Goal: Information Seeking & Learning: Learn about a topic

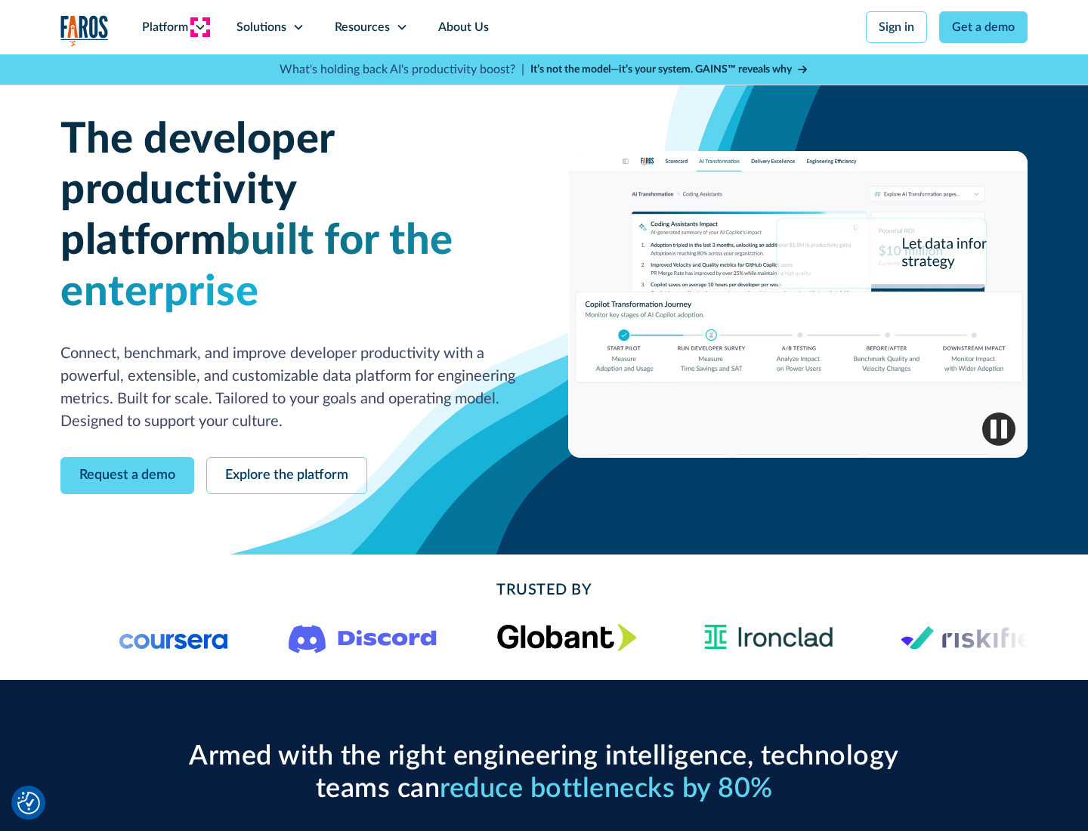
click at [199, 27] on icon at bounding box center [200, 27] width 12 height 12
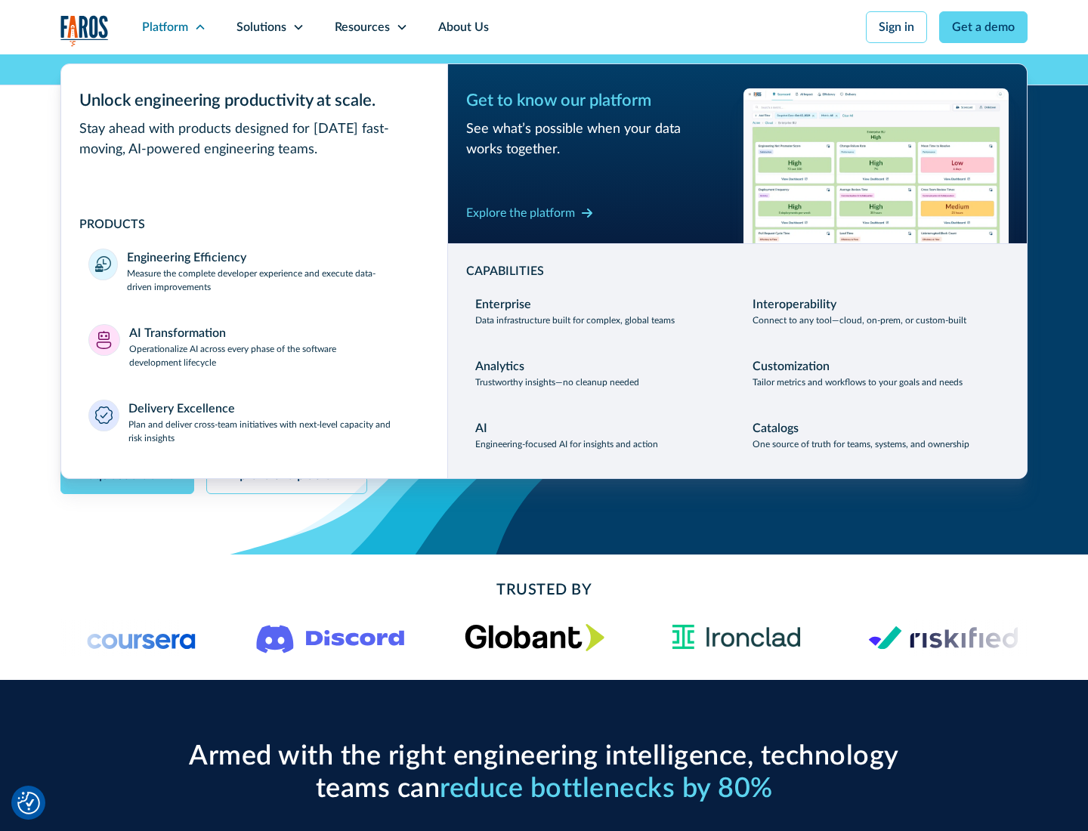
click at [273, 279] on p "Measure the complete developer experience and execute data-driven improvements" at bounding box center [273, 280] width 293 height 27
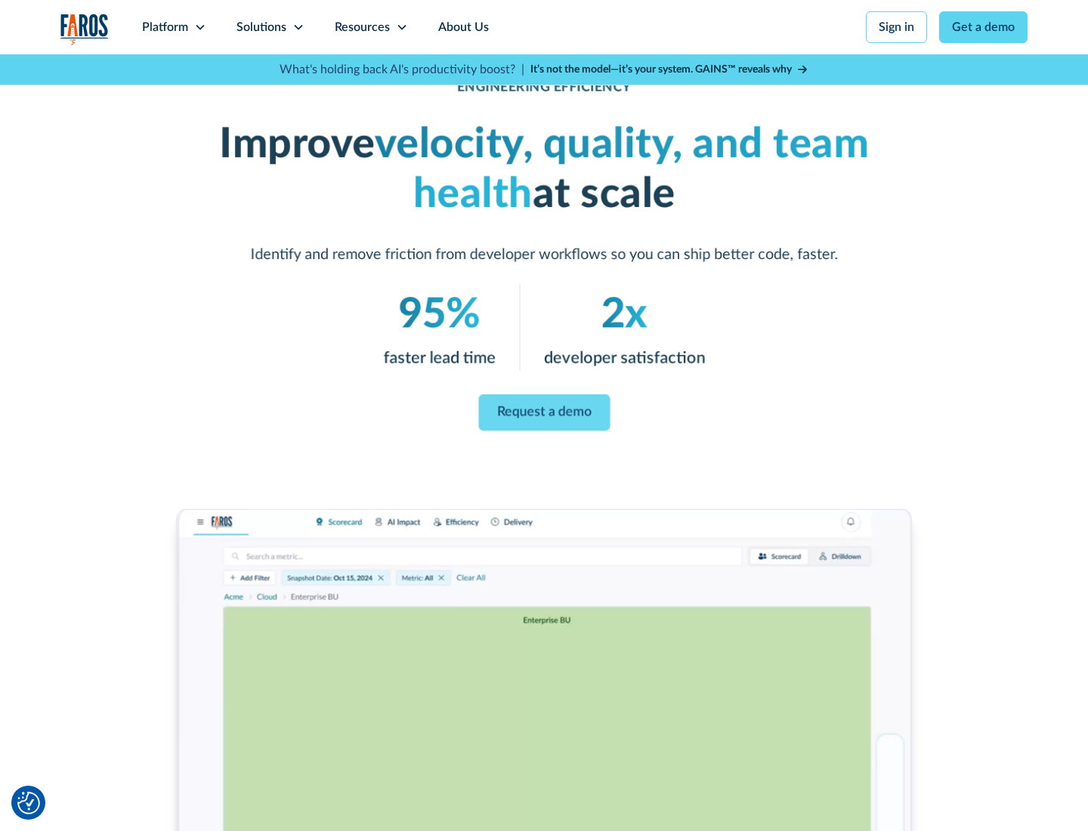
click at [544, 412] on link "Request a demo" at bounding box center [543, 412] width 131 height 36
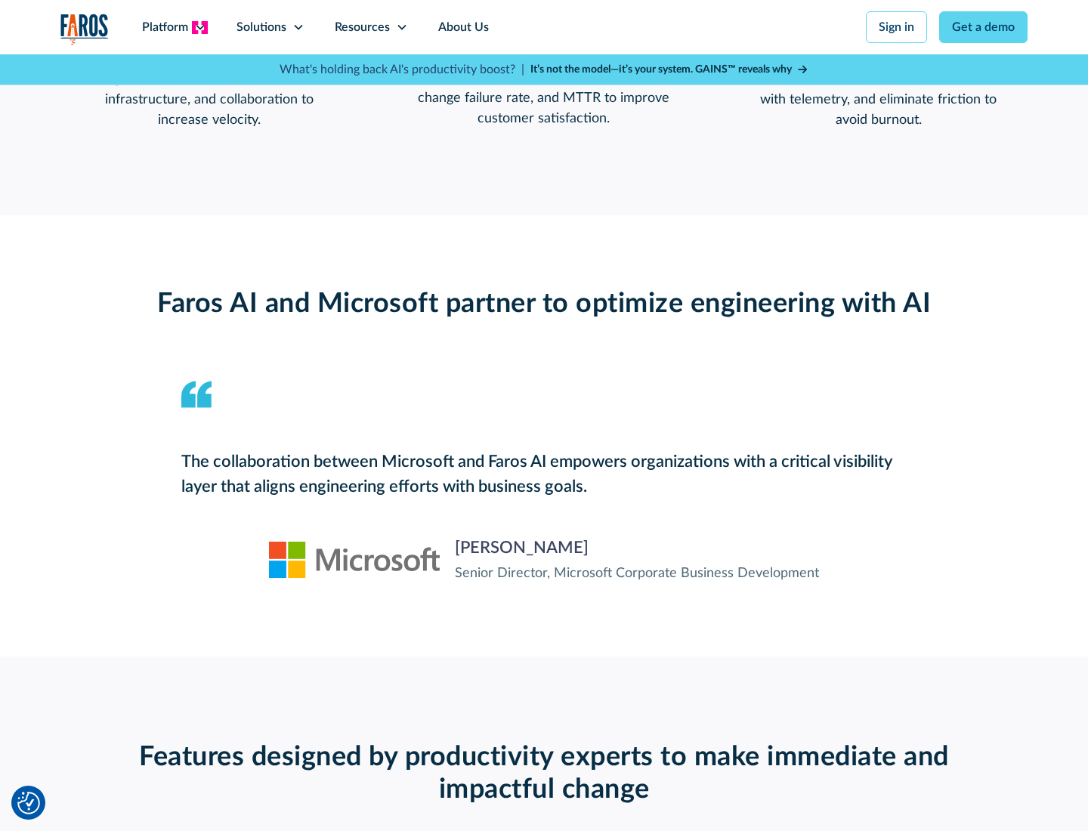
click at [199, 27] on icon at bounding box center [200, 27] width 12 height 12
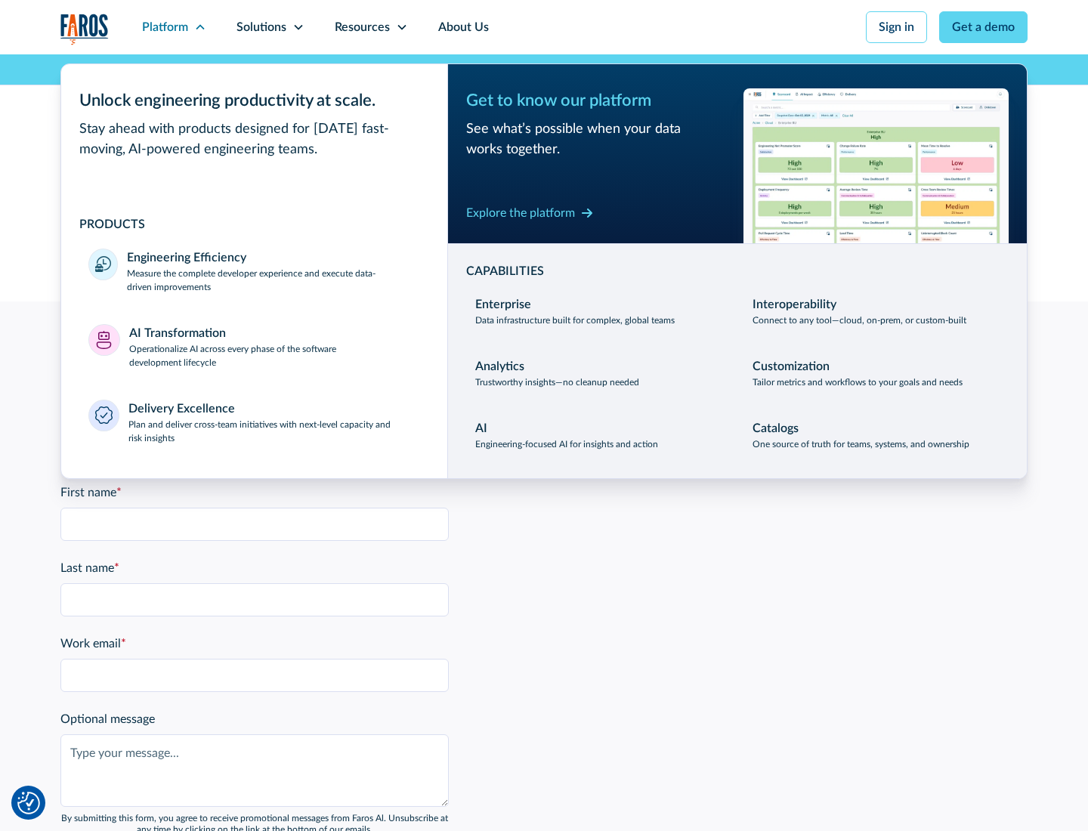
scroll to position [3314, 0]
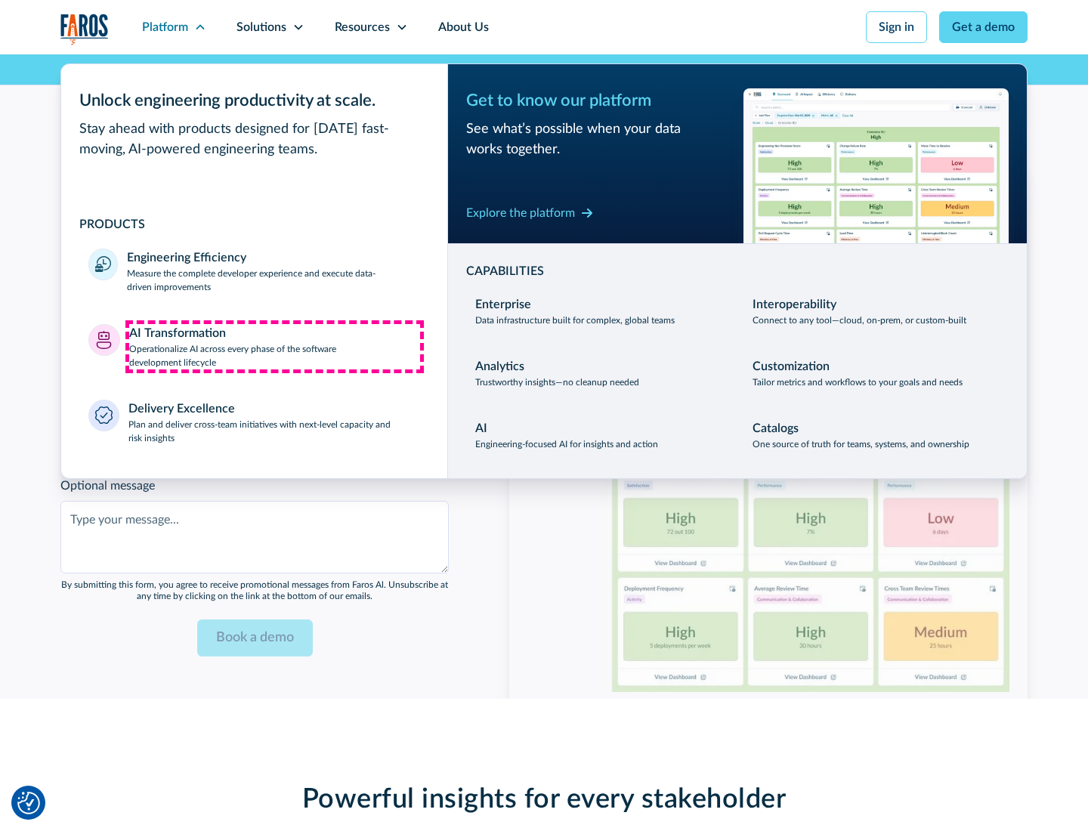
click at [274, 346] on p "Operationalize AI across every phase of the software development lifecycle" at bounding box center [275, 355] width 292 height 27
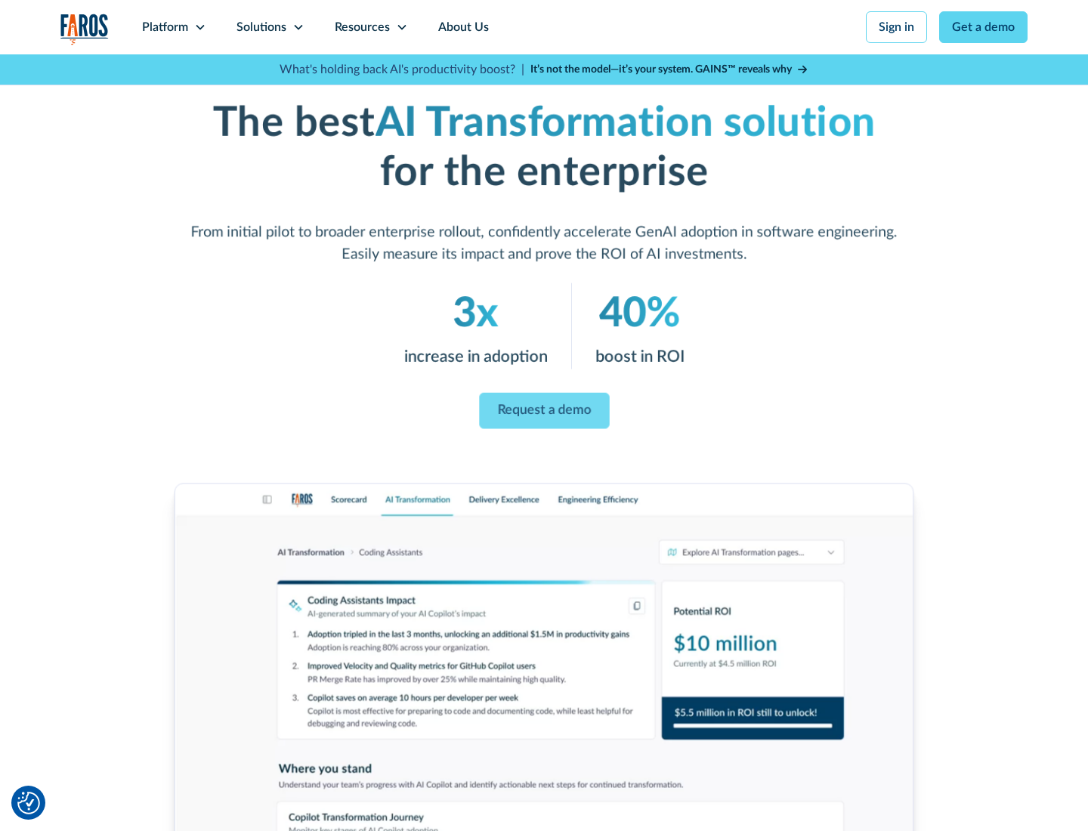
click at [544, 410] on link "Request a demo" at bounding box center [544, 411] width 130 height 36
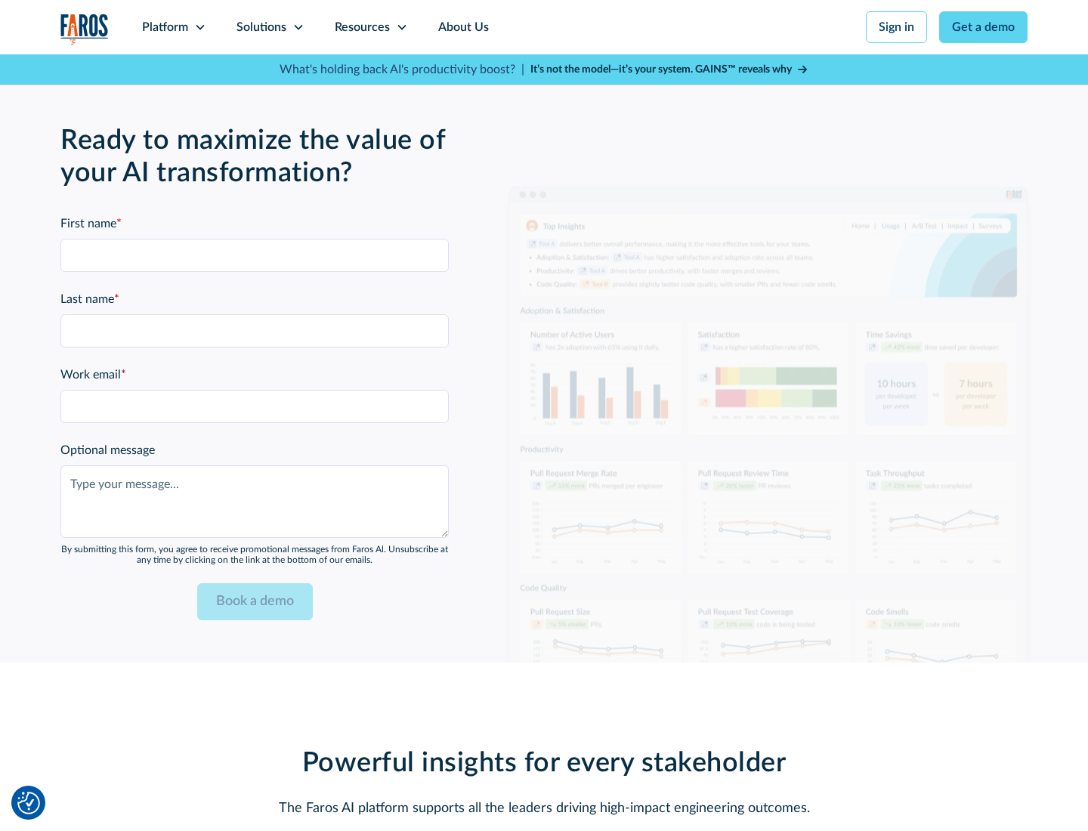
click at [174, 27] on div "Platform" at bounding box center [165, 27] width 46 height 18
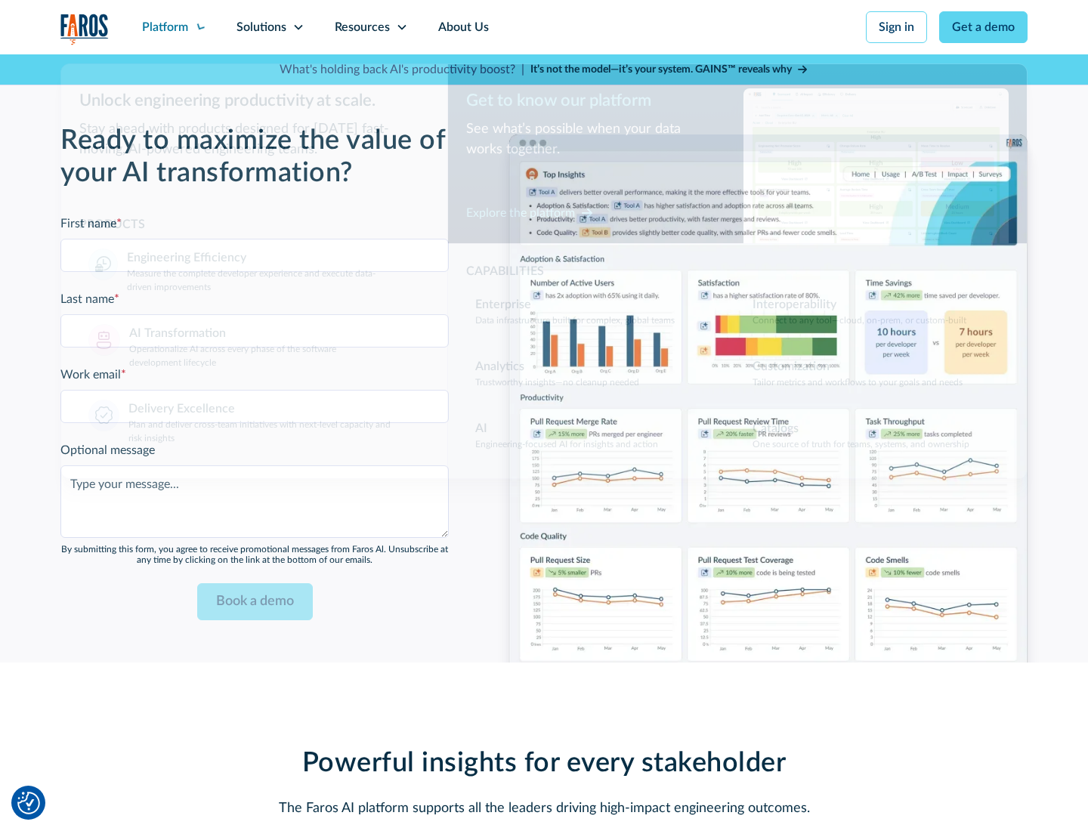
scroll to position [3677, 0]
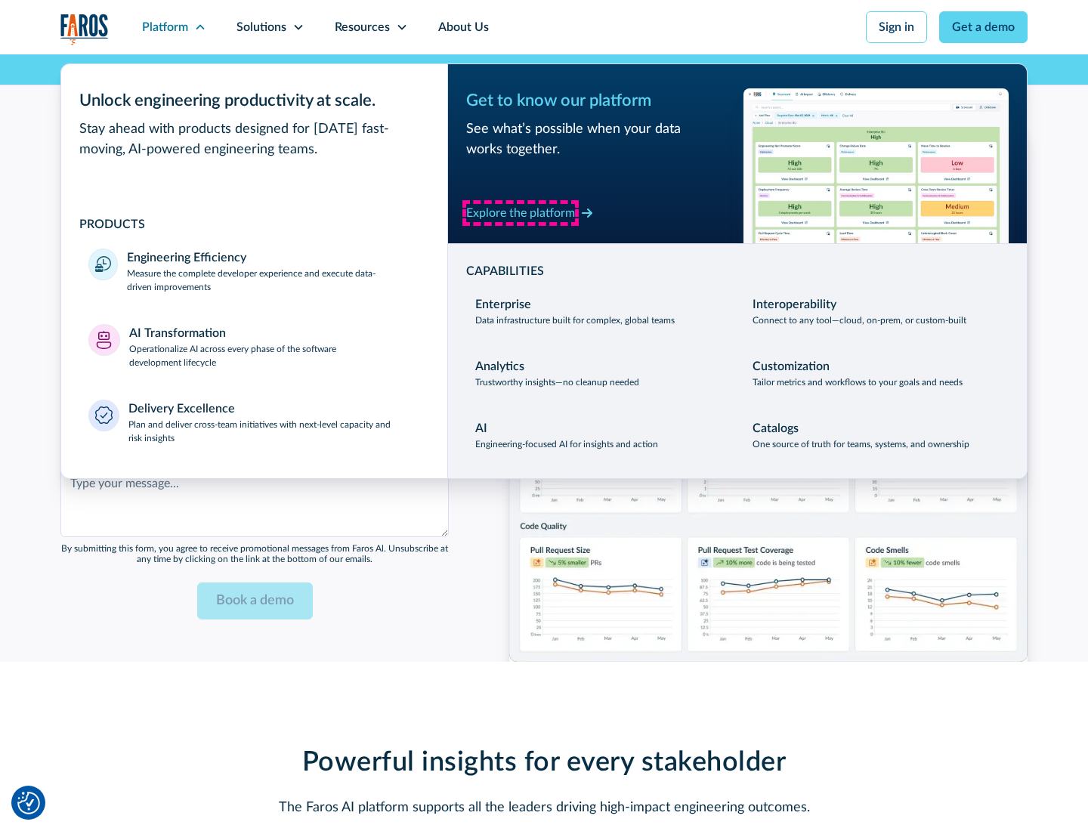
click at [520, 212] on div "Explore the platform" at bounding box center [520, 213] width 109 height 18
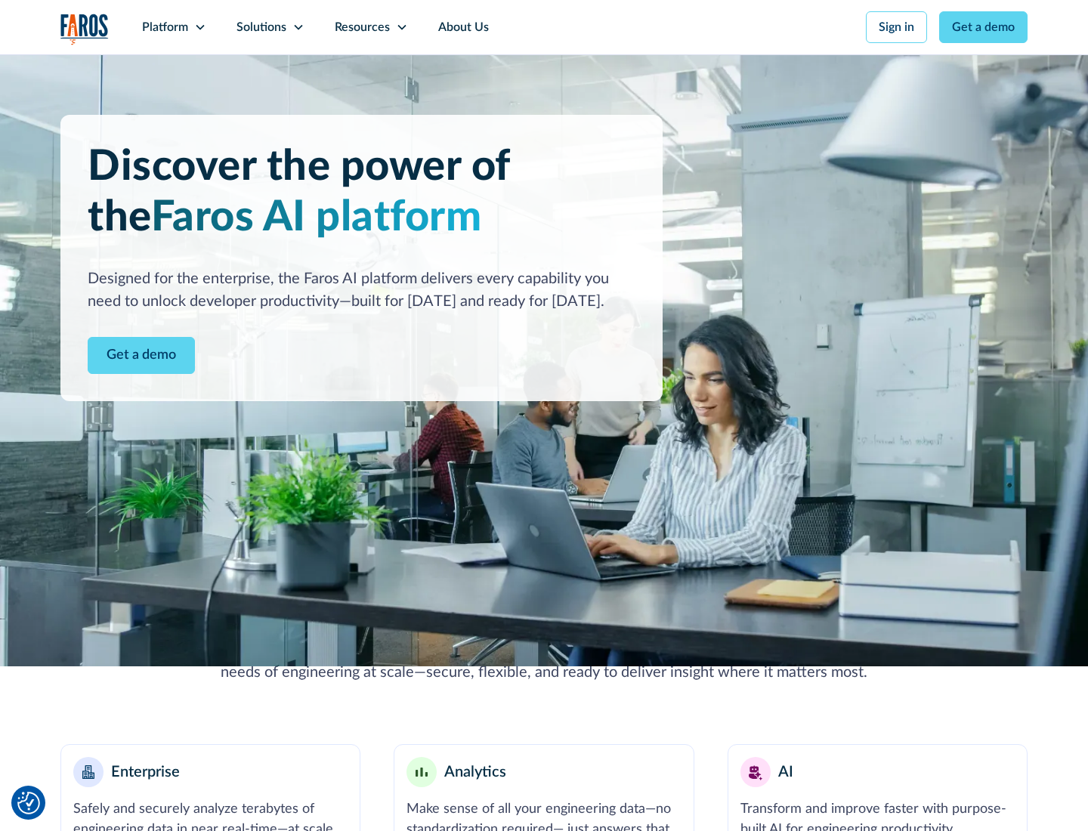
click at [141, 355] on link "Get a demo" at bounding box center [141, 355] width 107 height 37
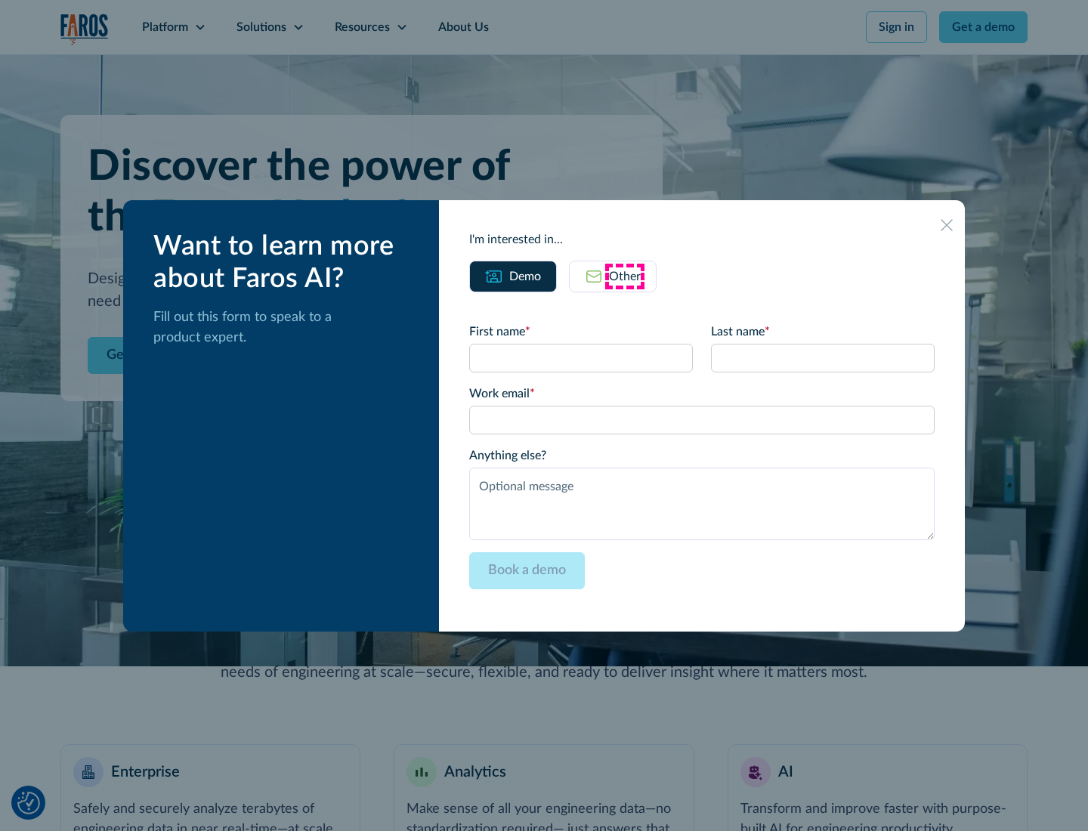
click at [625, 276] on div "Other" at bounding box center [625, 276] width 32 height 18
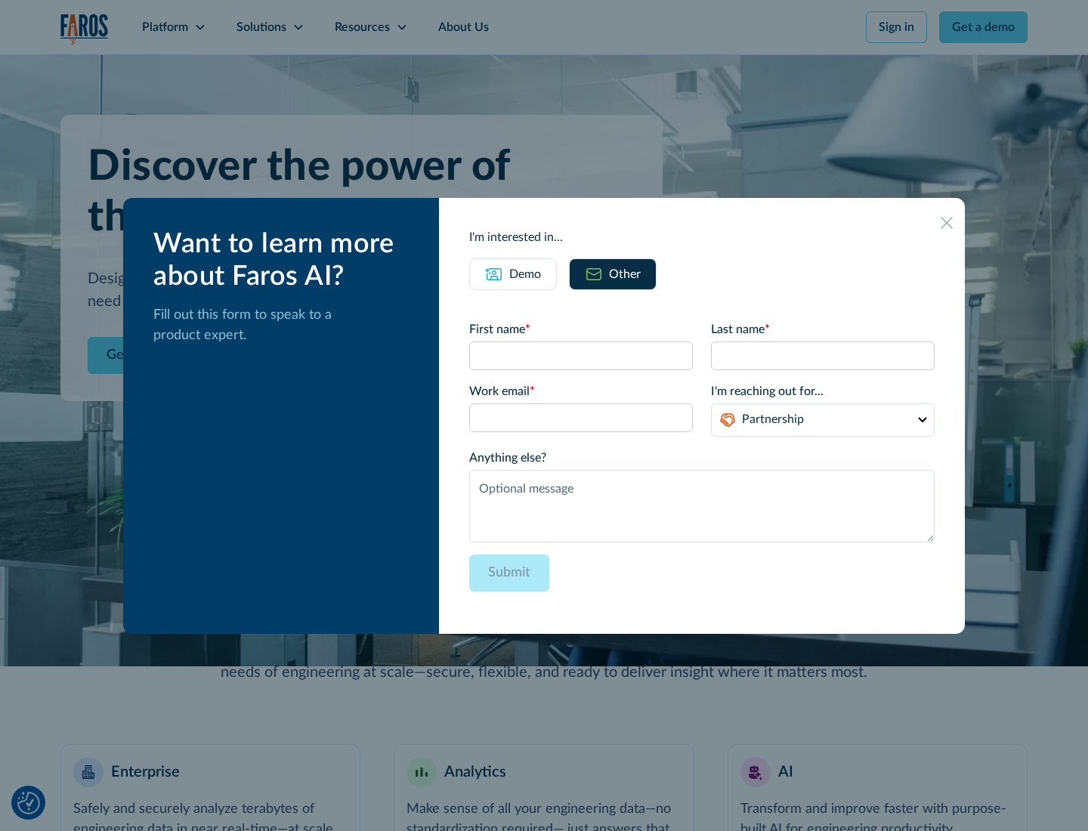
click at [525, 273] on div "Demo" at bounding box center [525, 274] width 32 height 18
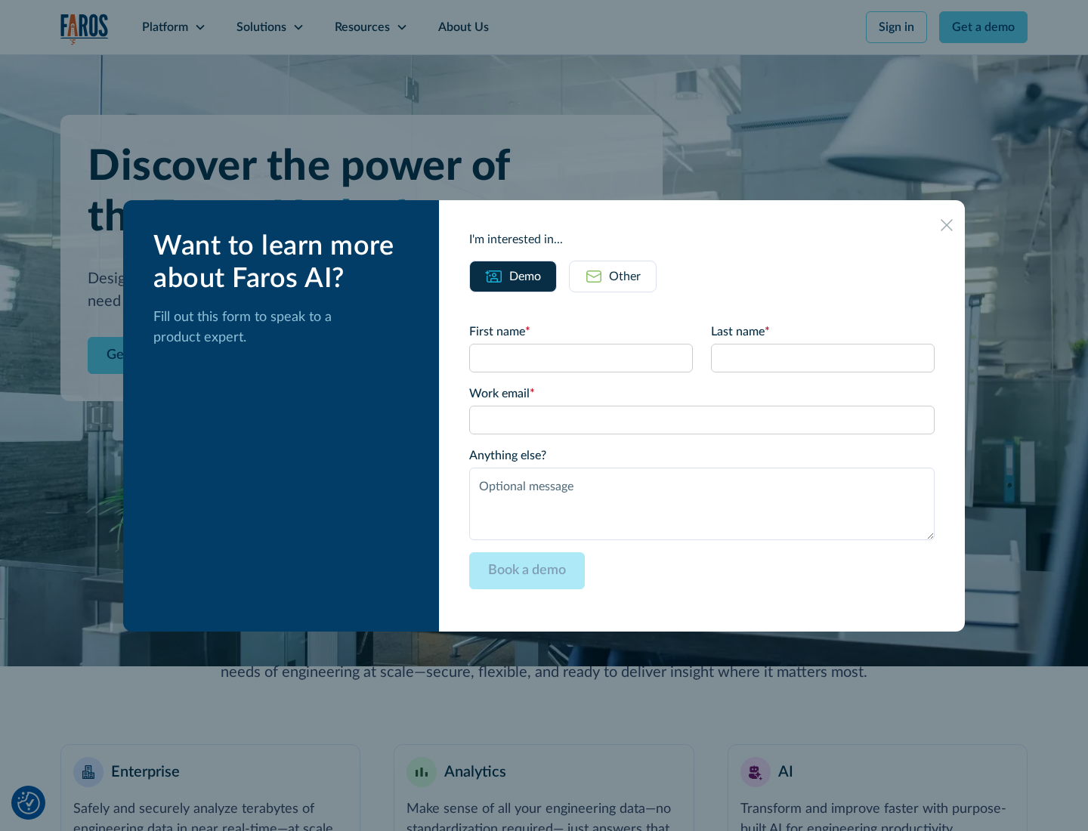
click at [946, 224] on icon at bounding box center [946, 225] width 12 height 12
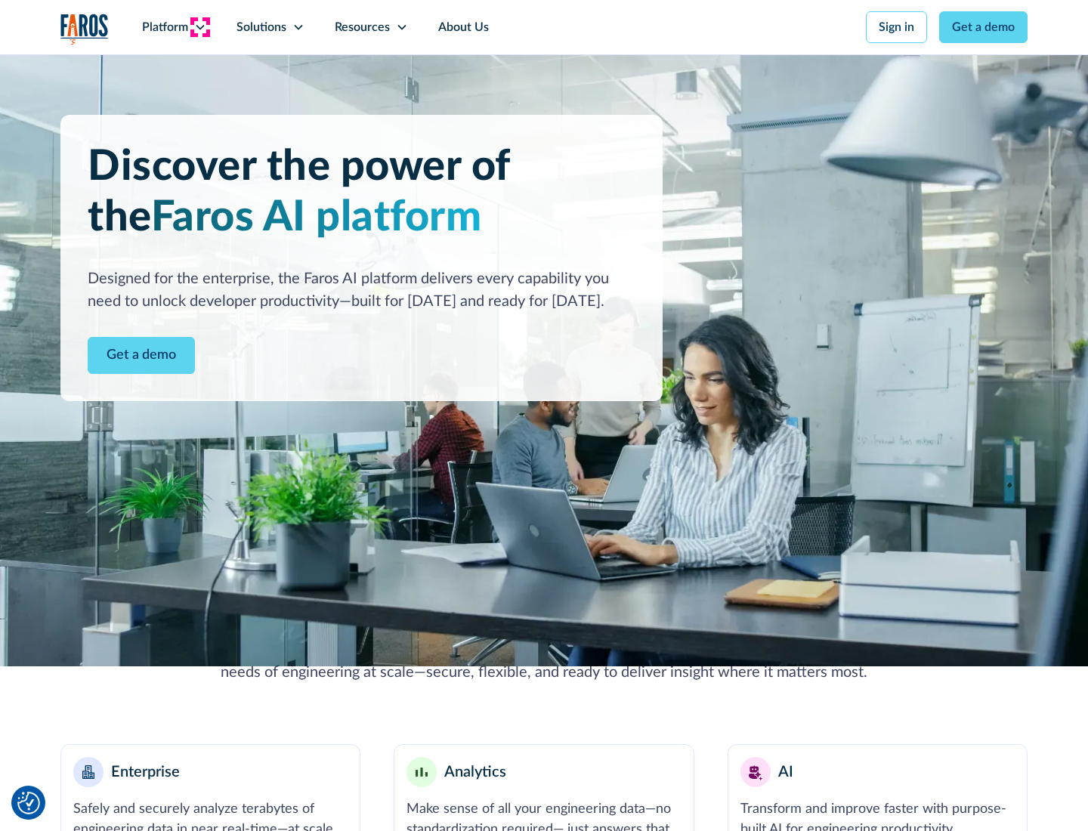
click at [199, 27] on icon at bounding box center [200, 27] width 12 height 12
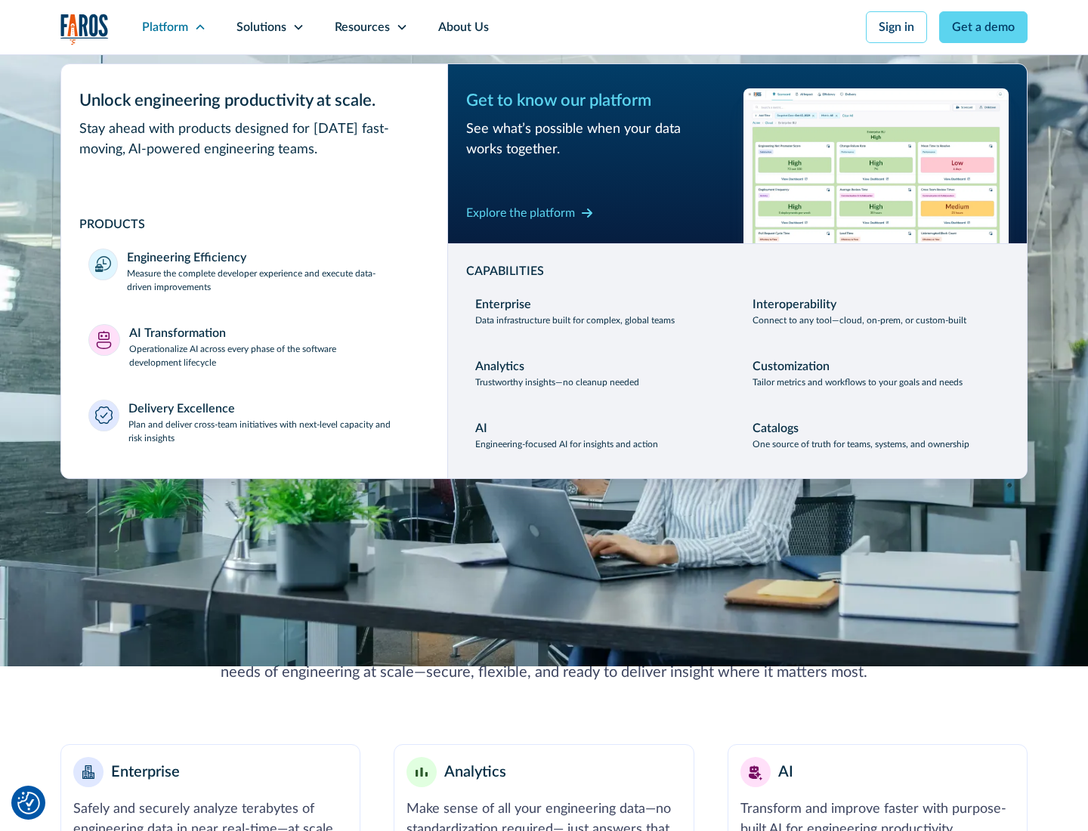
click at [273, 431] on p "Plan and deliver cross-team initiatives with next-level capacity and risk insig…" at bounding box center [274, 431] width 292 height 27
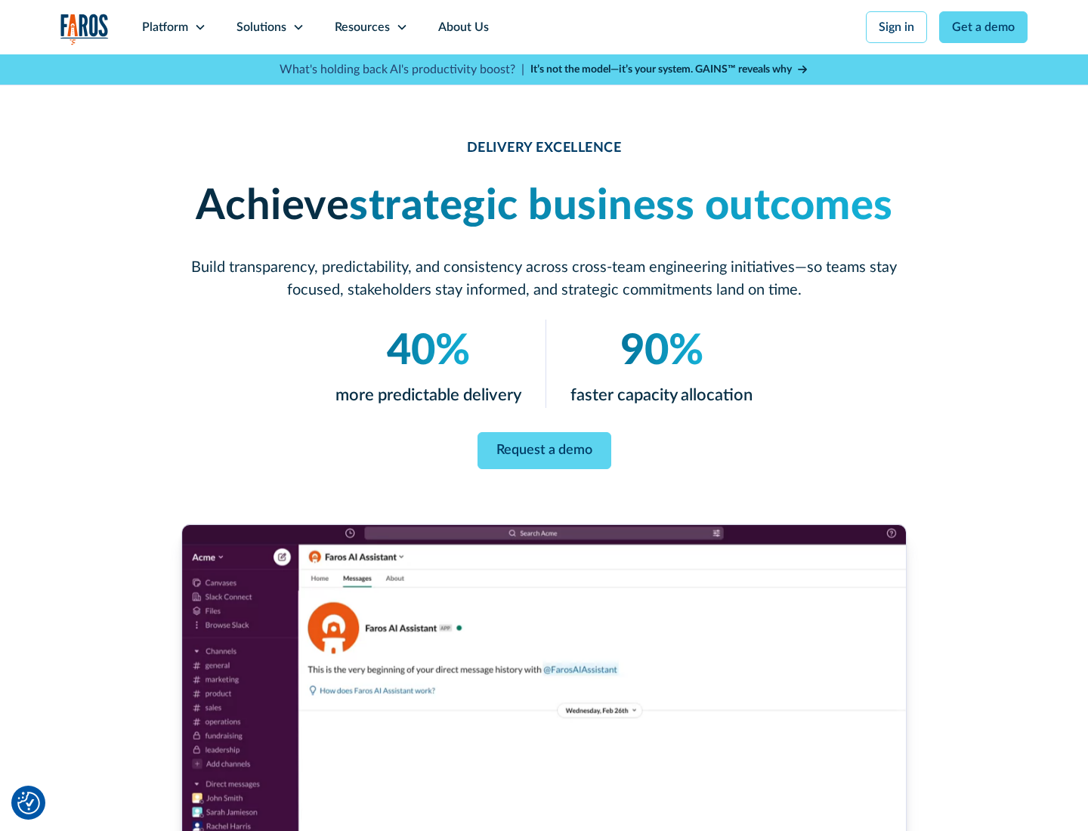
click at [298, 27] on icon at bounding box center [298, 27] width 12 height 12
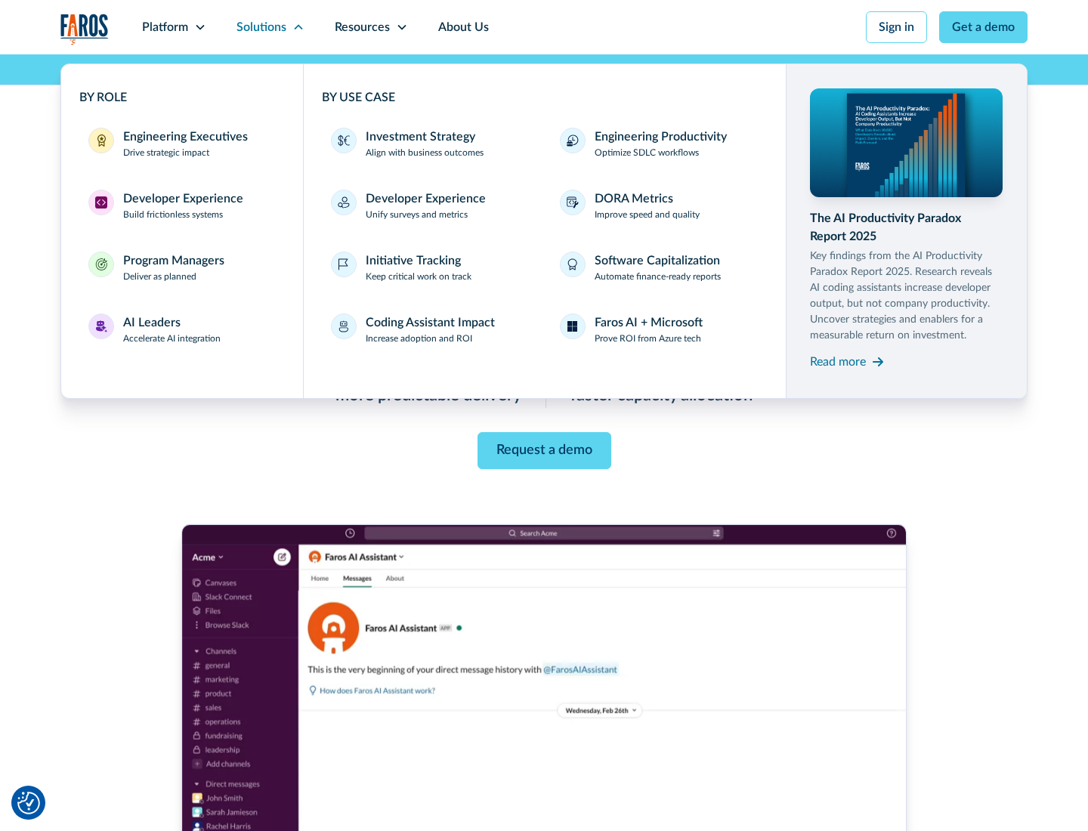
click at [181, 144] on div "Engineering Executives" at bounding box center [185, 137] width 125 height 18
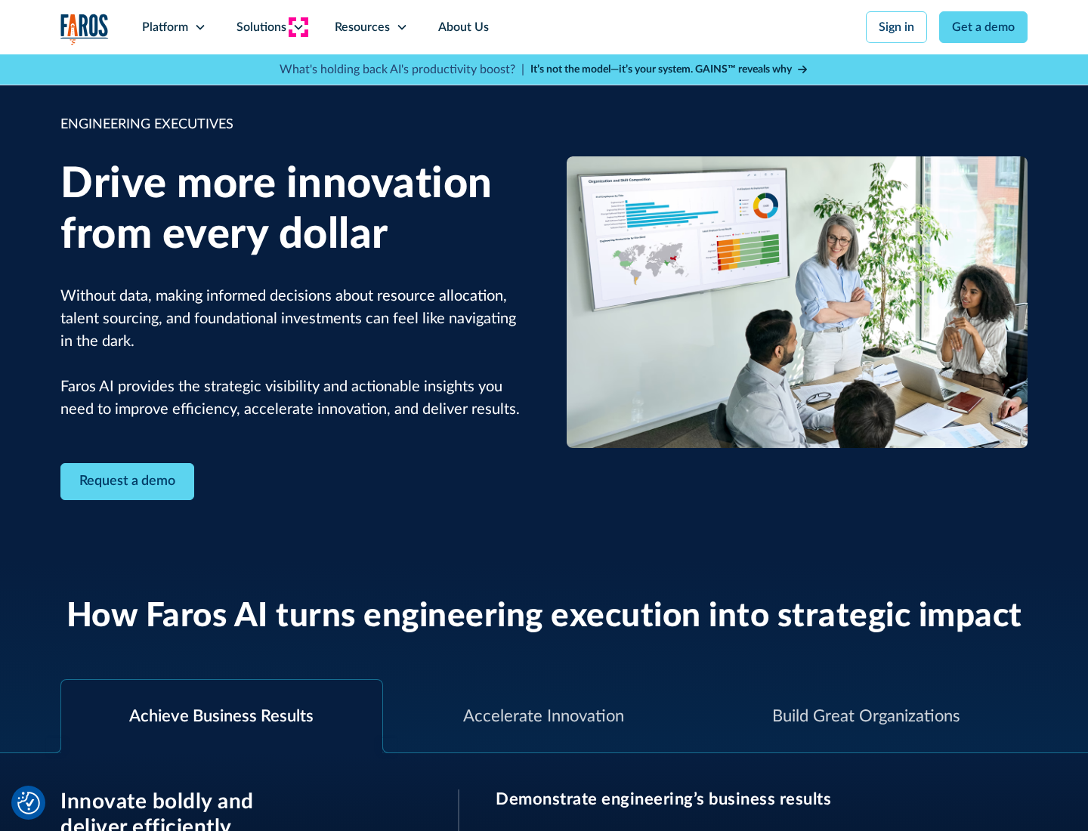
click at [298, 27] on icon at bounding box center [298, 27] width 12 height 12
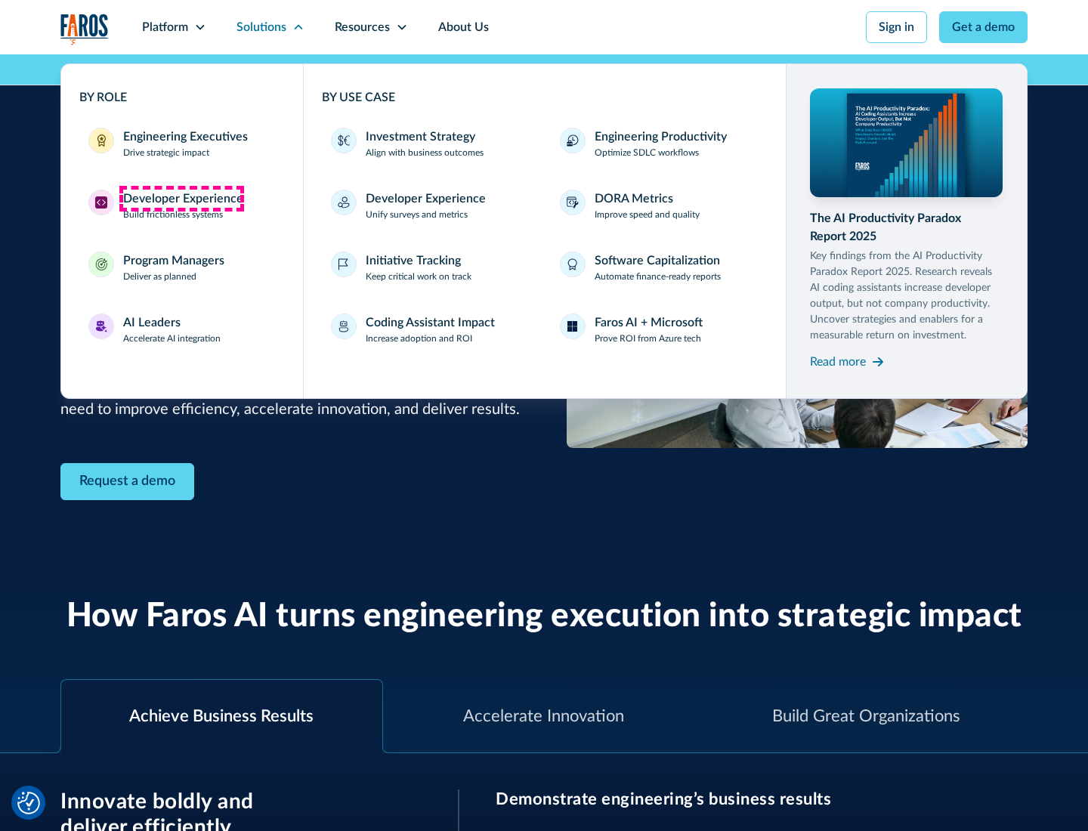
click at [181, 199] on div "Developer Experience" at bounding box center [183, 199] width 120 height 18
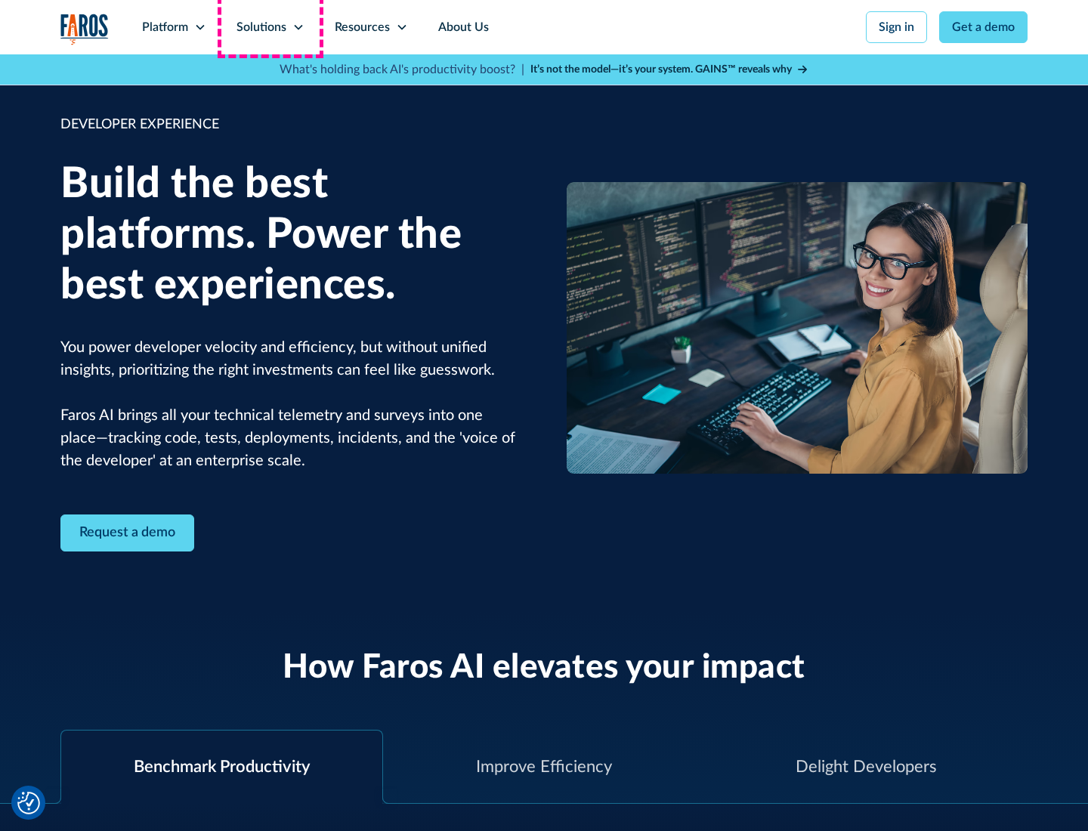
click at [270, 27] on div "Solutions" at bounding box center [261, 27] width 50 height 18
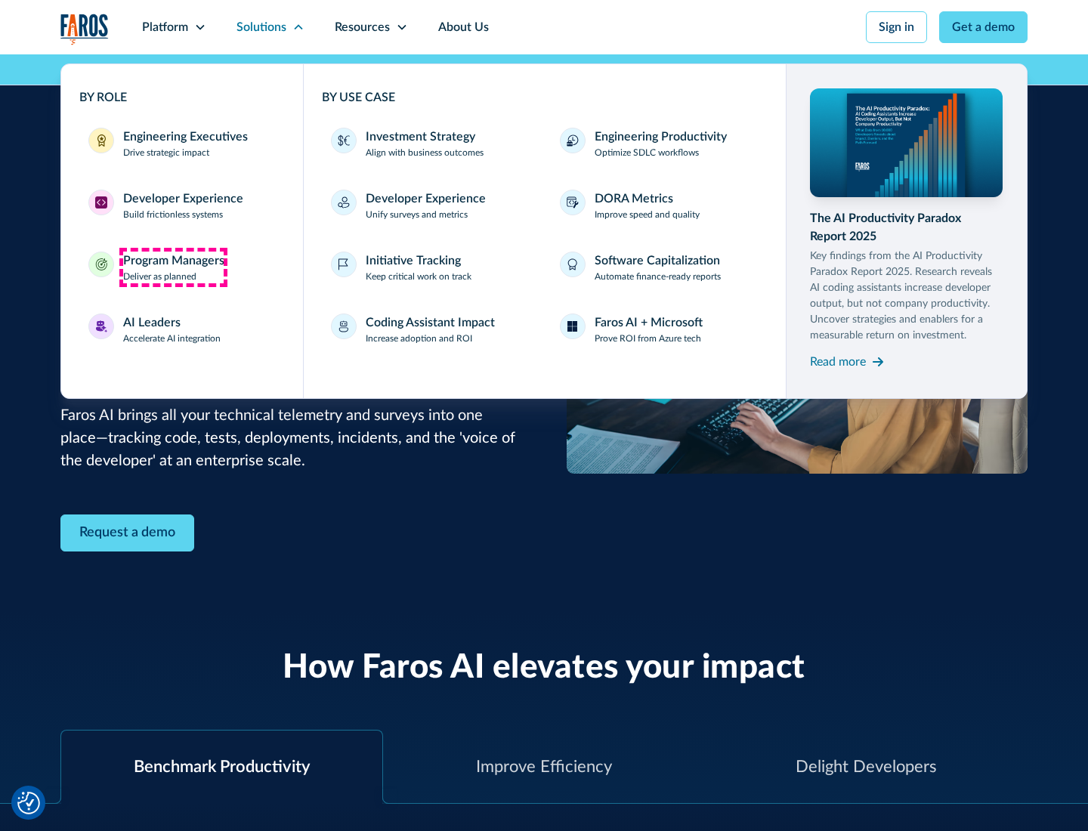
click at [173, 267] on div "Program Managers" at bounding box center [173, 261] width 101 height 18
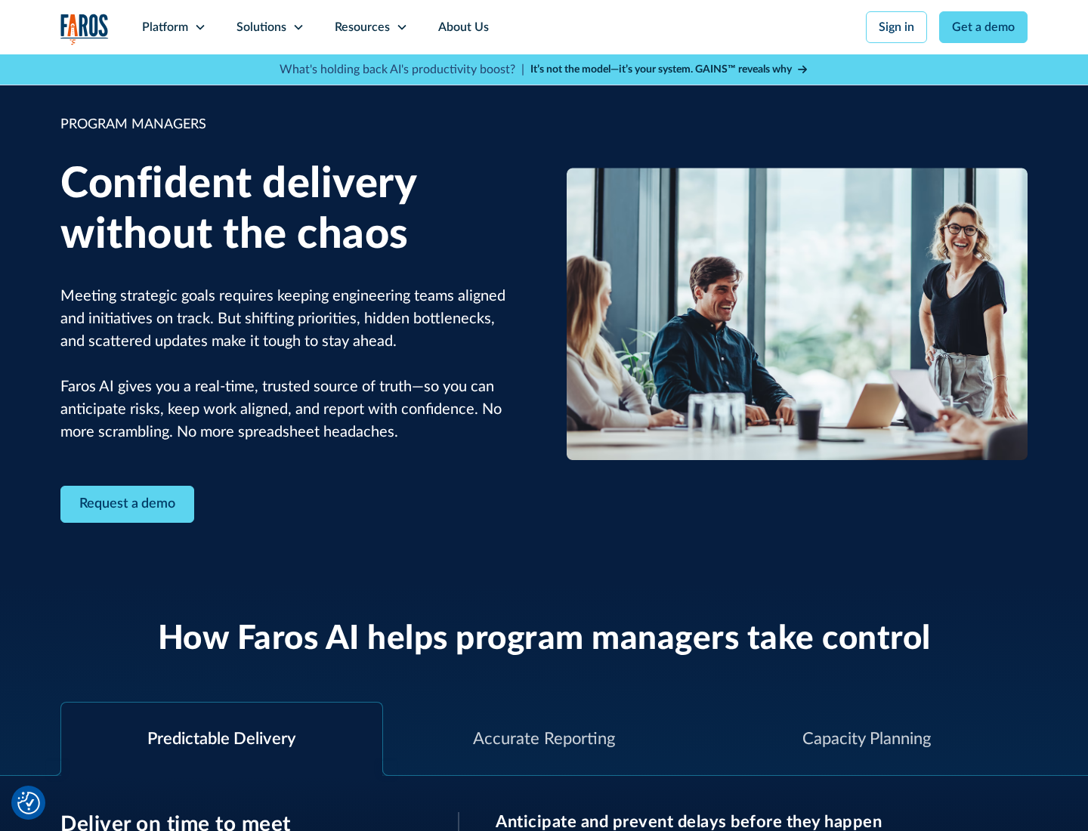
click at [298, 27] on icon at bounding box center [298, 27] width 12 height 12
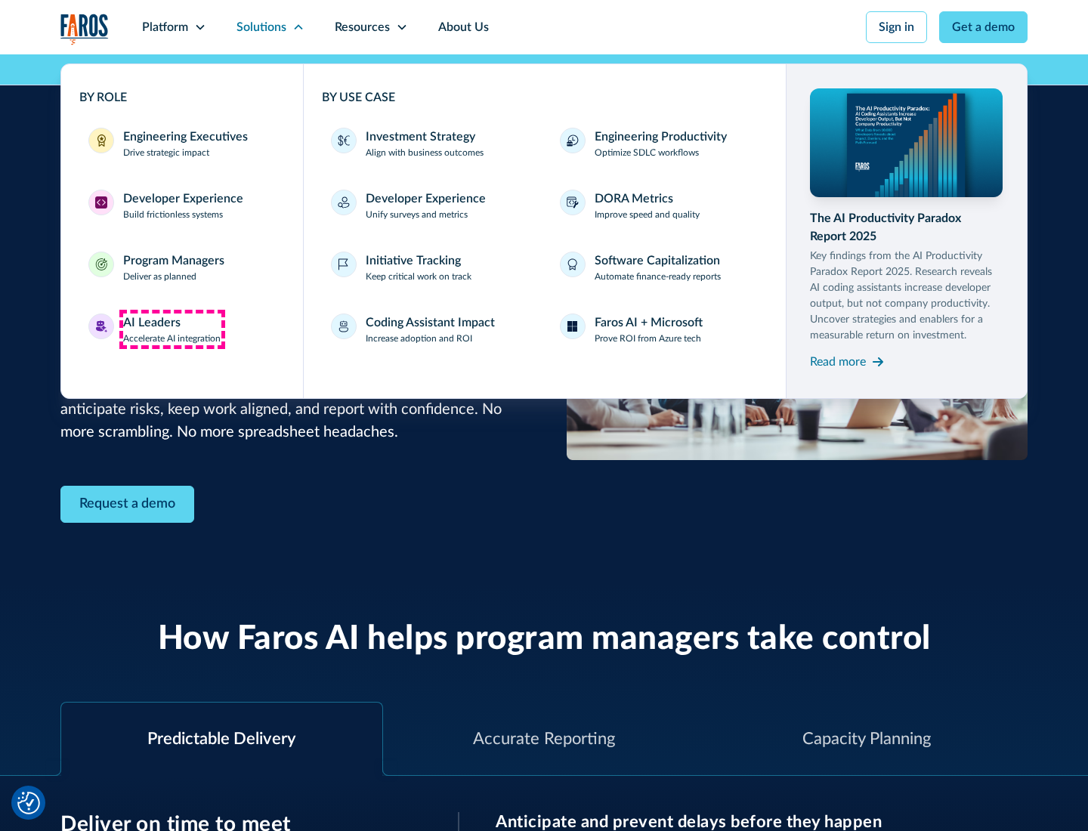
click at [172, 329] on div "AI Leaders" at bounding box center [151, 322] width 57 height 18
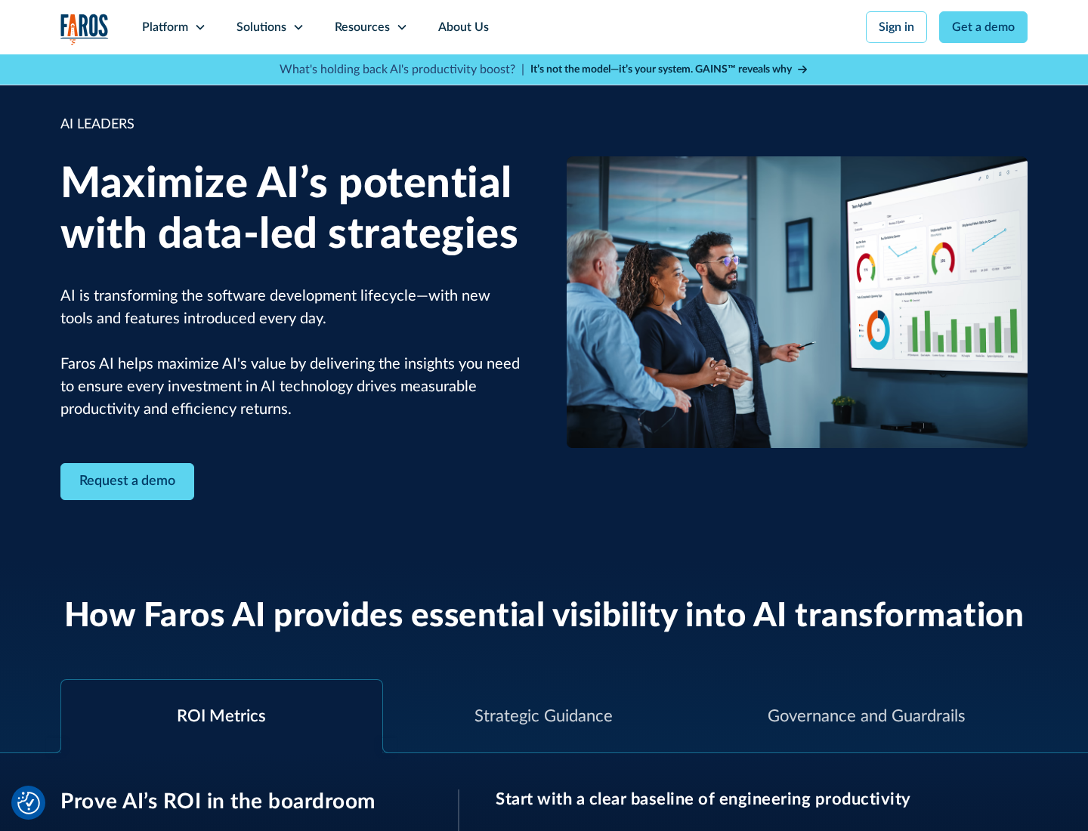
click at [298, 27] on icon at bounding box center [298, 27] width 12 height 12
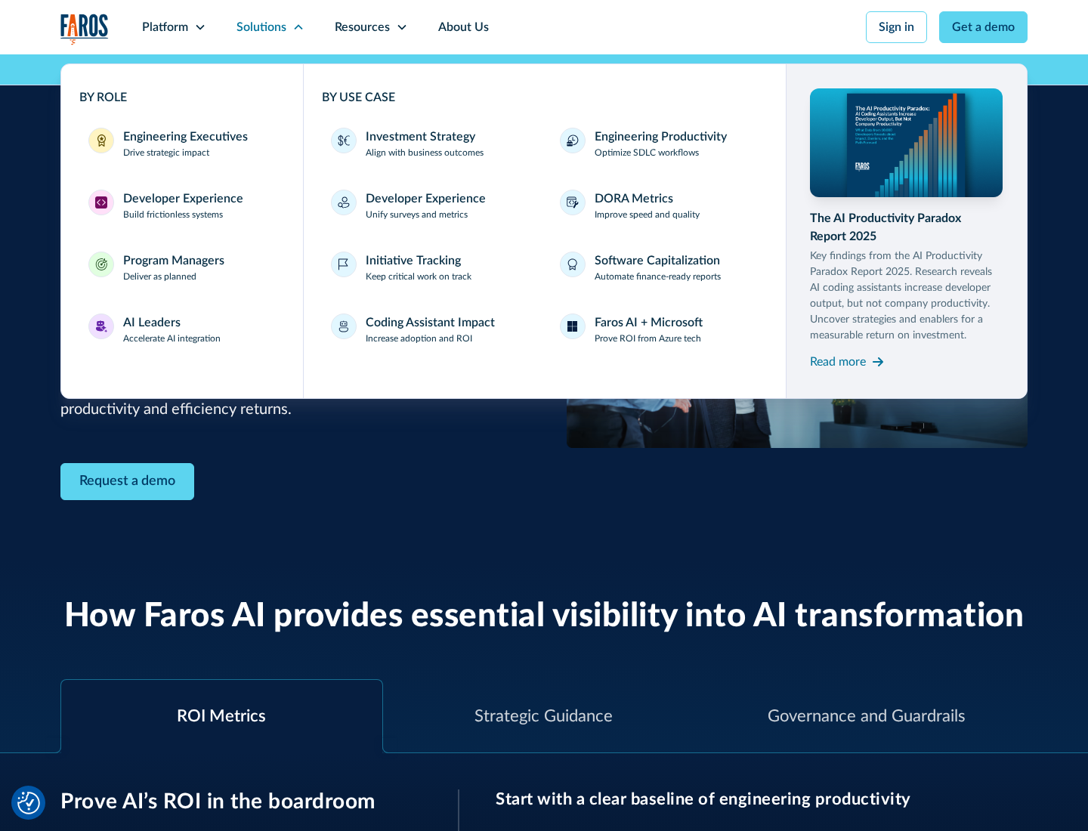
click at [418, 137] on div "Investment Strategy" at bounding box center [421, 137] width 110 height 18
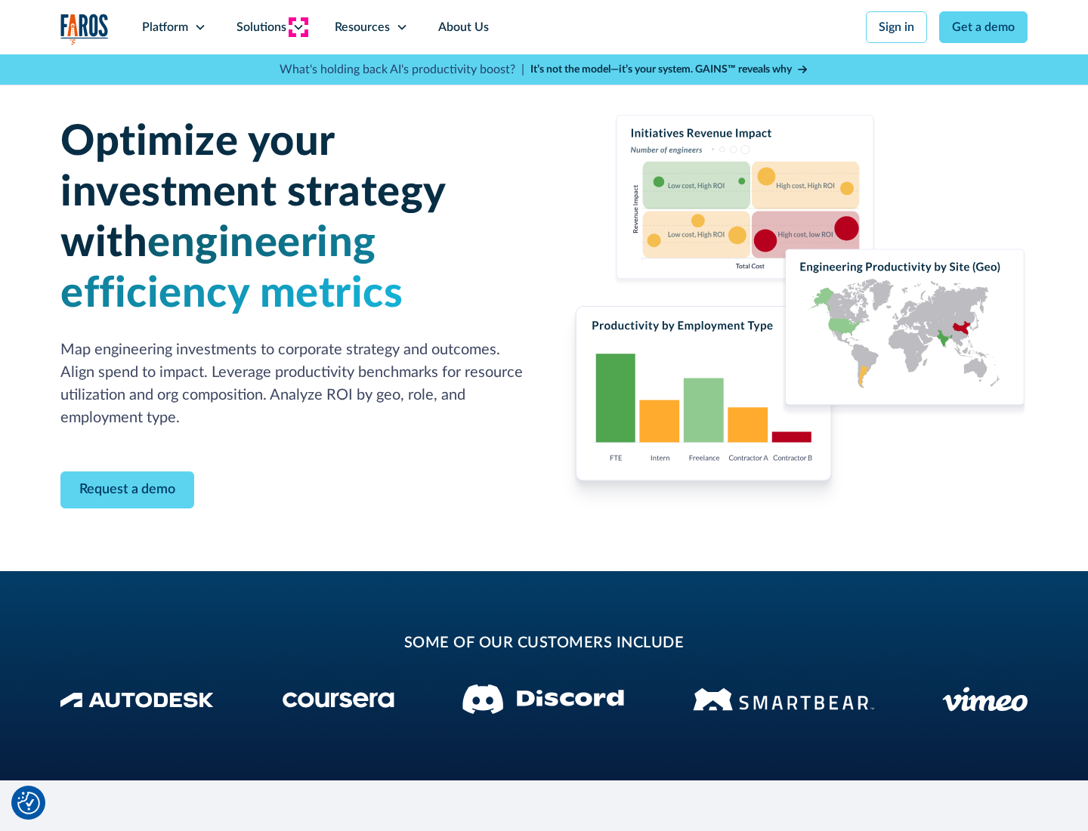
click at [298, 27] on icon at bounding box center [298, 27] width 12 height 12
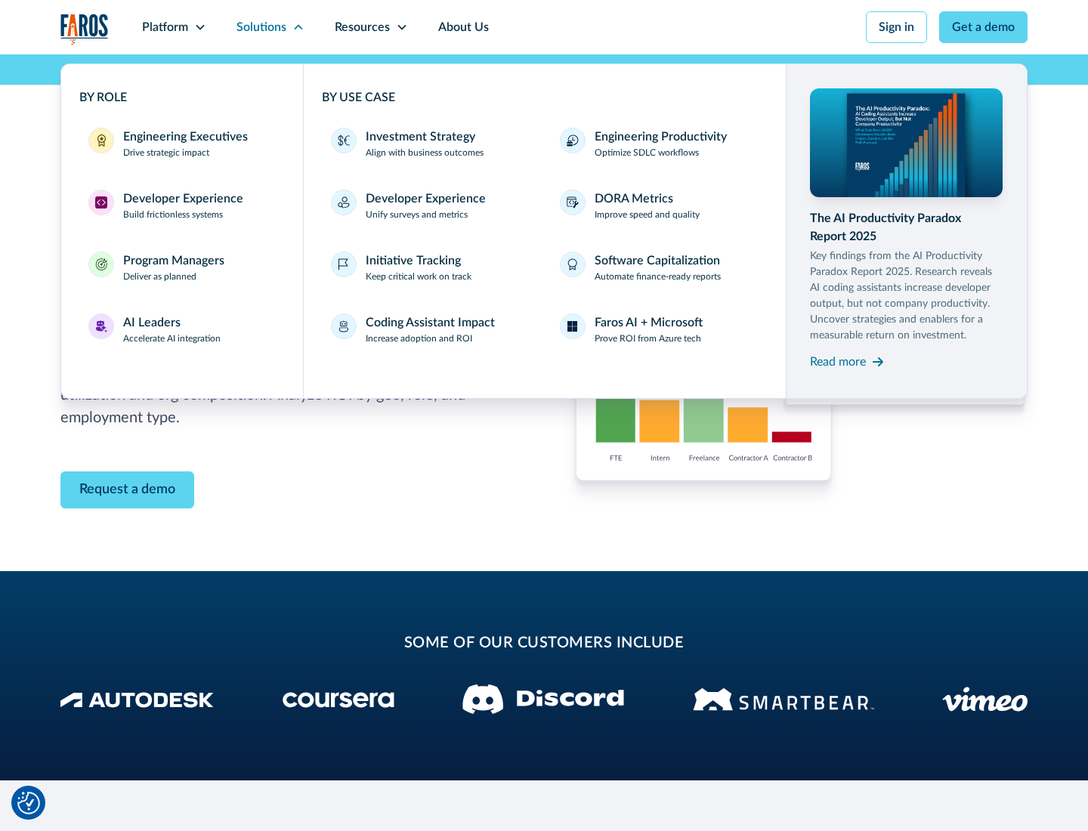
click at [647, 338] on p "Prove ROI from Azure tech" at bounding box center [647, 339] width 107 height 14
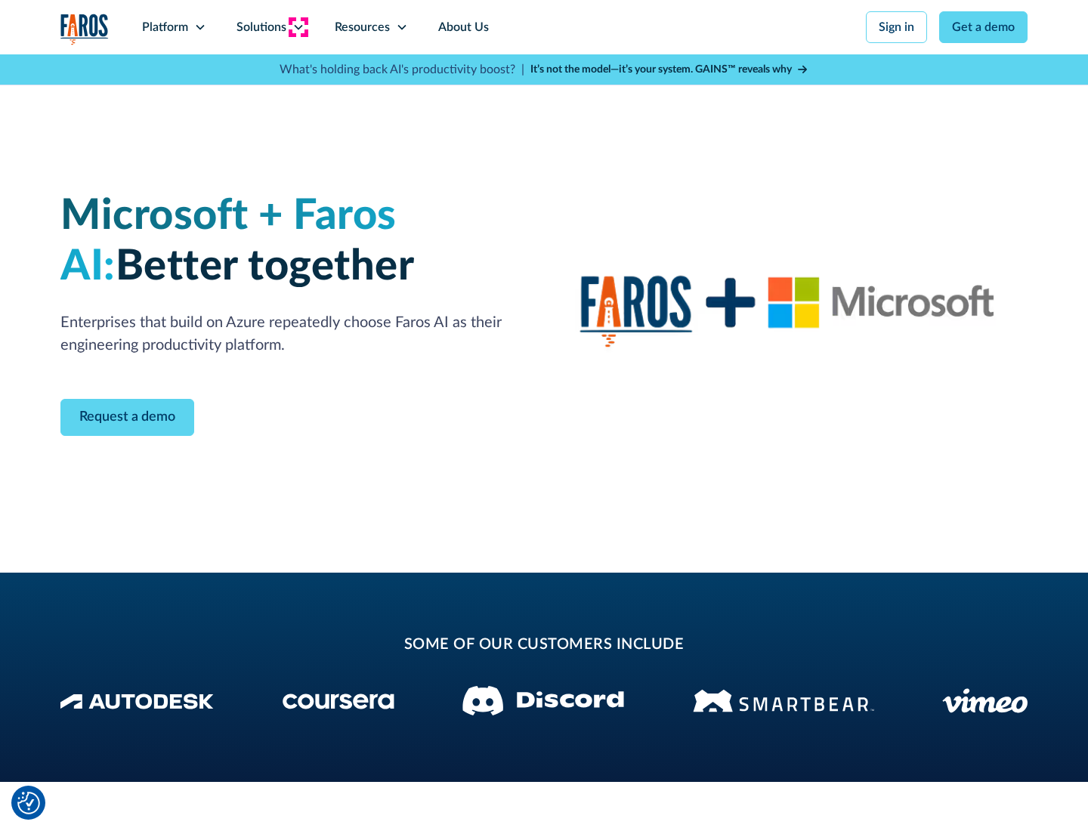
click at [298, 27] on icon at bounding box center [298, 27] width 12 height 12
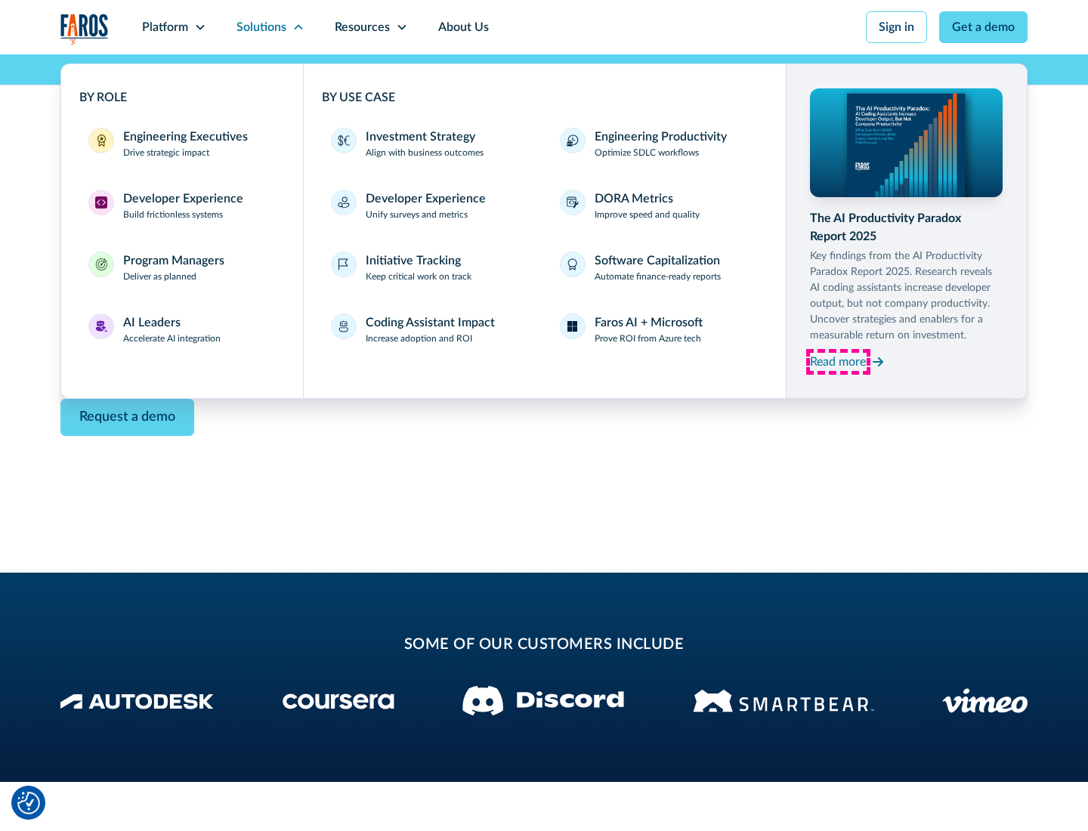
click at [838, 361] on div "Read more" at bounding box center [838, 362] width 56 height 18
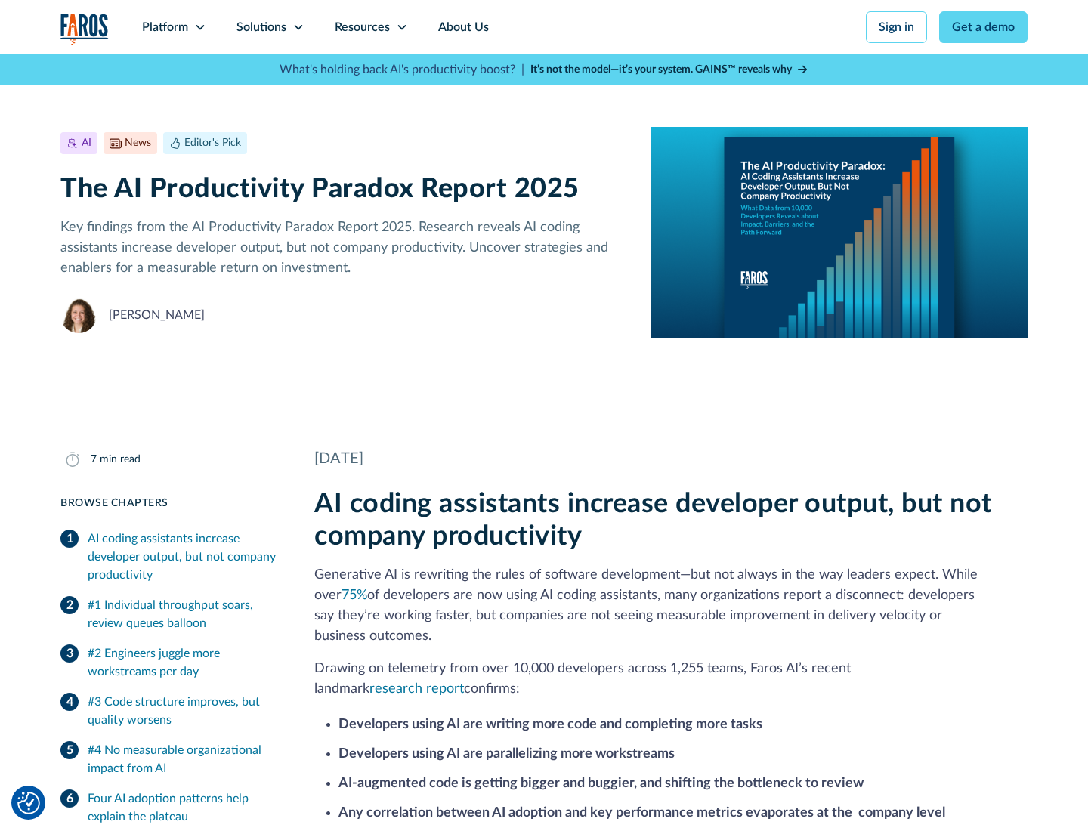
click at [400, 27] on icon at bounding box center [402, 27] width 12 height 12
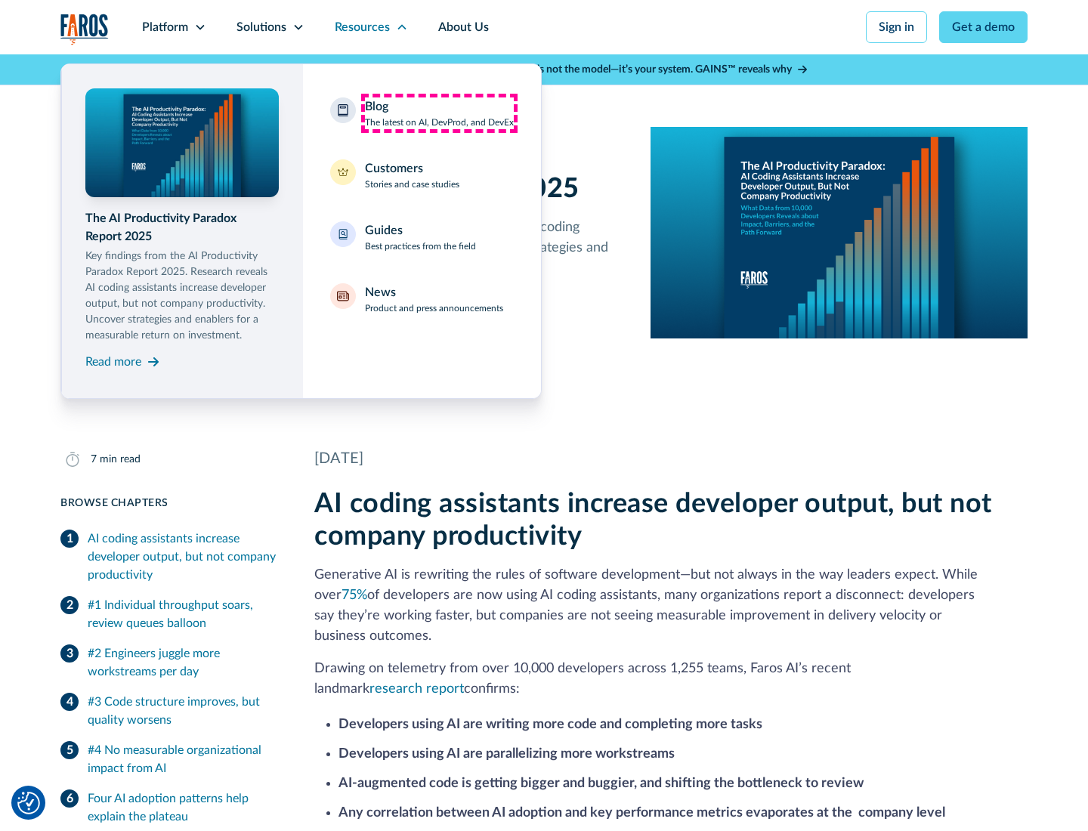
click at [439, 113] on div "Blog The latest on AI, DevProd, and DevEx" at bounding box center [439, 113] width 149 height 32
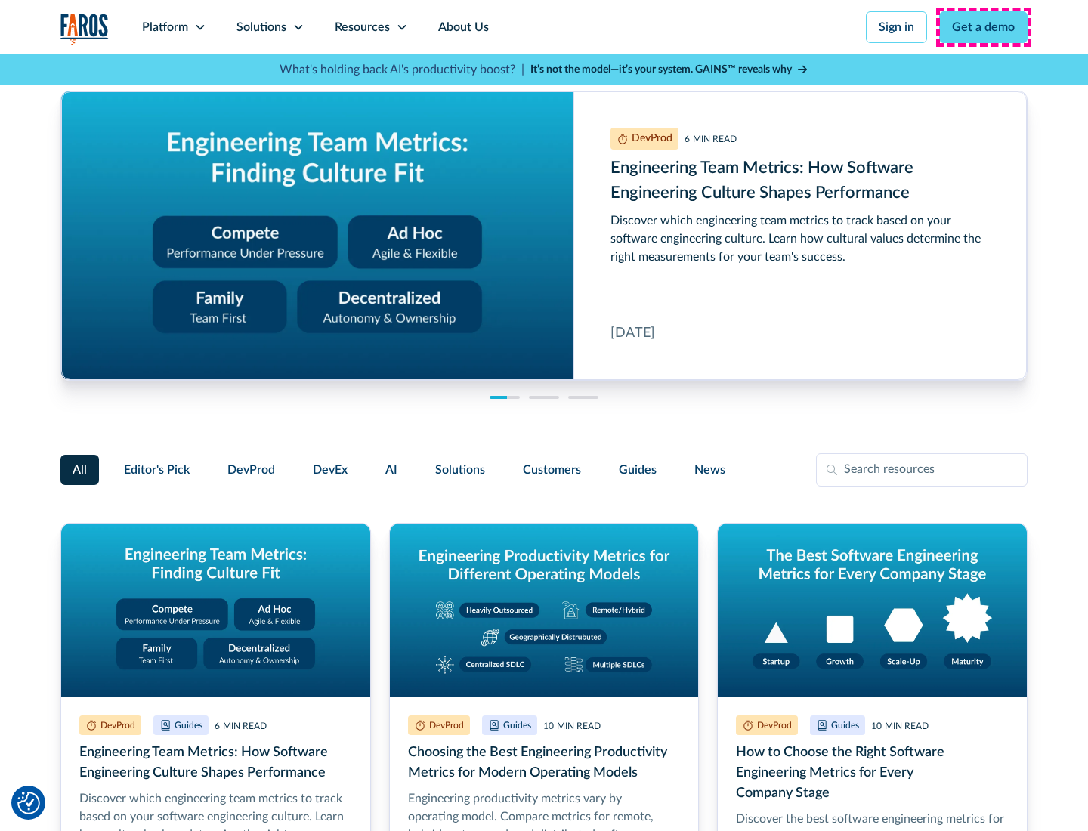
click at [983, 27] on link "Get a demo" at bounding box center [983, 27] width 88 height 32
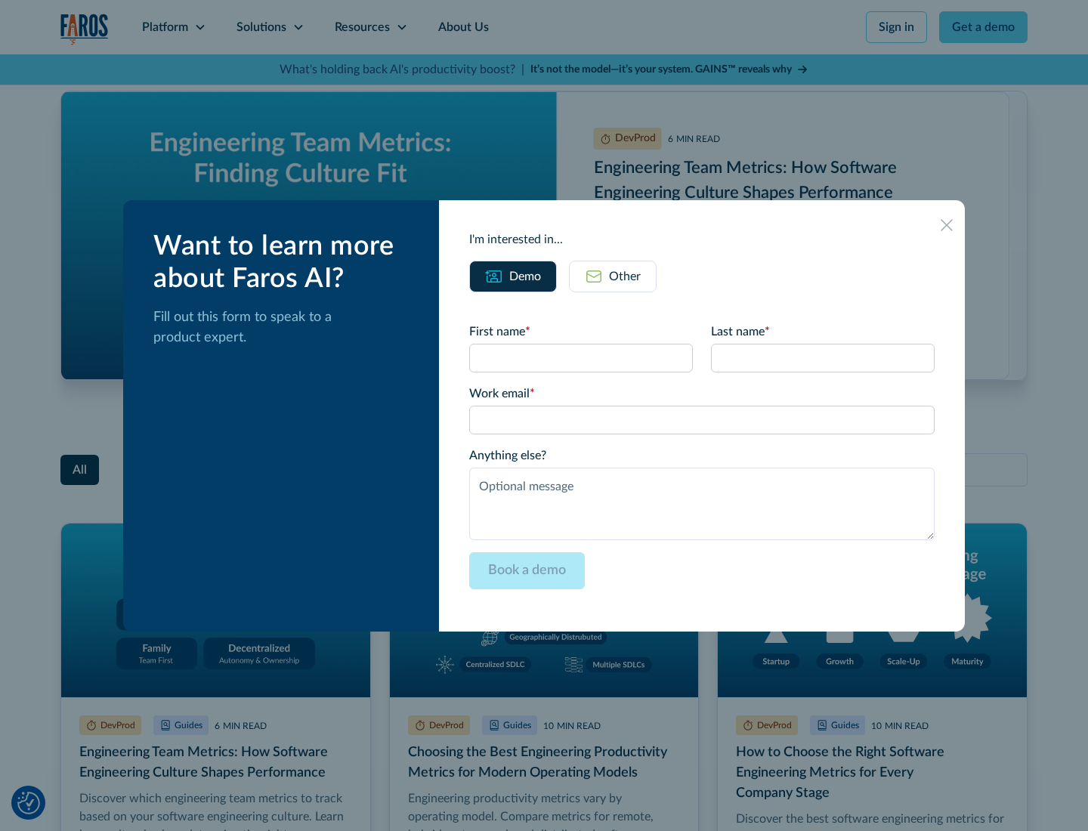
click at [613, 276] on div "Other" at bounding box center [625, 276] width 32 height 18
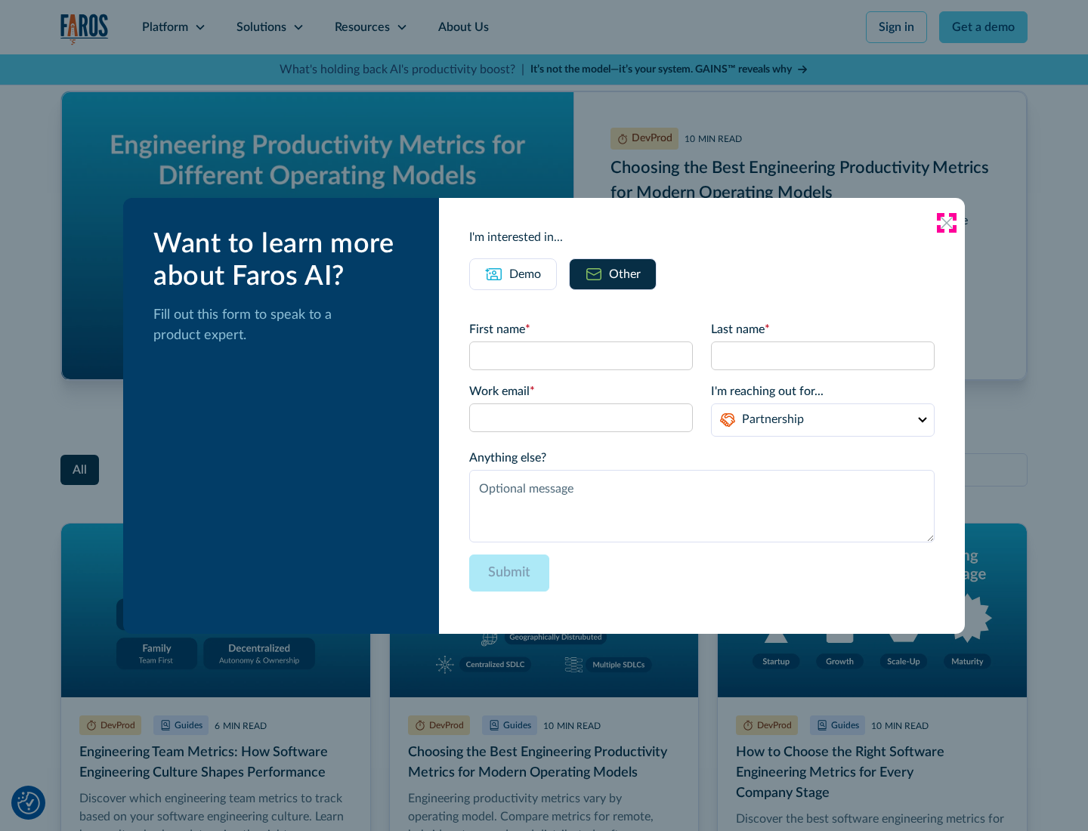
click at [946, 222] on icon at bounding box center [946, 223] width 12 height 12
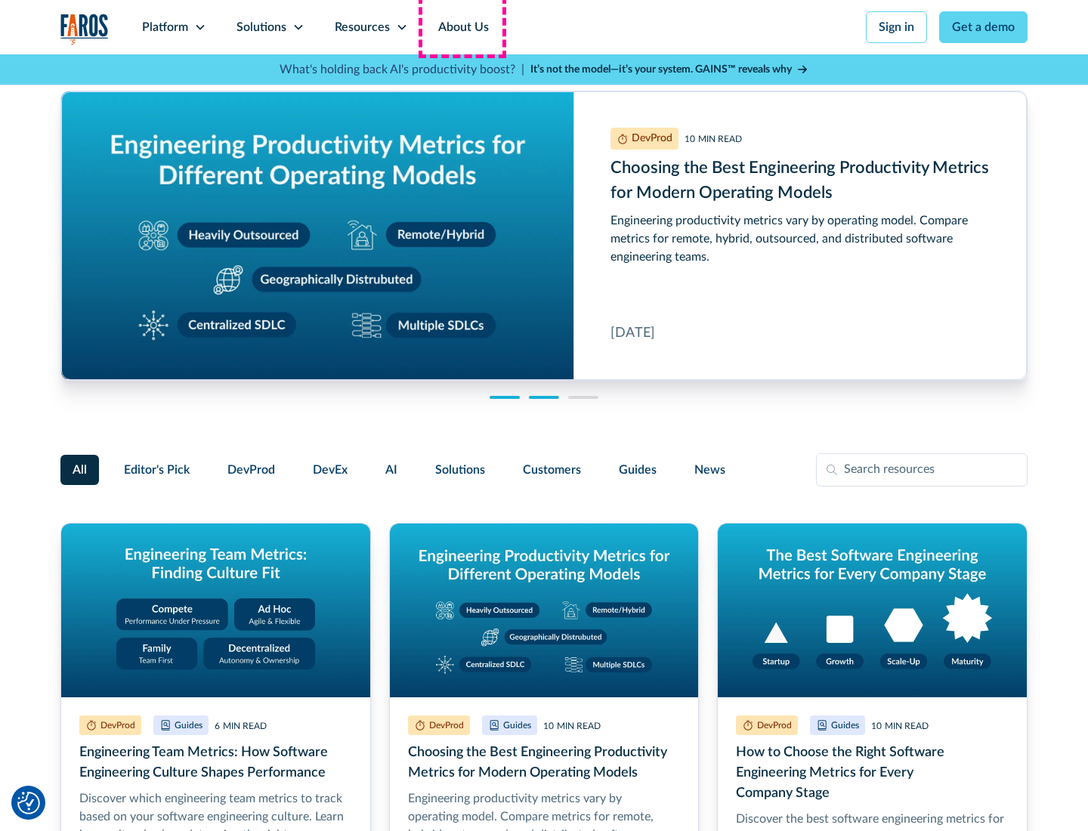
click at [462, 27] on link "About Us" at bounding box center [463, 27] width 81 height 54
